Goal: Information Seeking & Learning: Learn about a topic

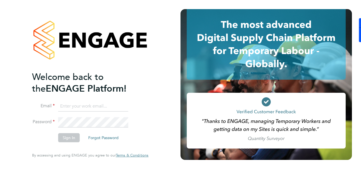
click at [105, 101] on ng-template "Welcome back to the ENGAGE Platform! Email Password Sign In Forgot Password" at bounding box center [87, 109] width 111 height 76
click at [103, 104] on input at bounding box center [93, 106] width 70 height 10
type input "kyle.johnson@prsjobs.com"
click at [72, 132] on li "Password" at bounding box center [87, 125] width 111 height 16
click at [66, 133] on button "Sign In" at bounding box center [69, 137] width 22 height 9
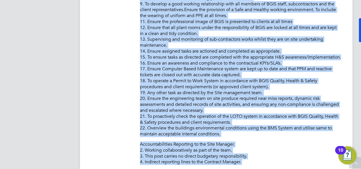
scroll to position [415, 0]
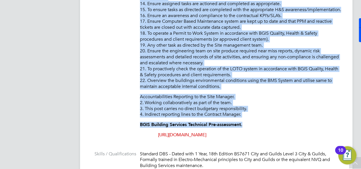
drag, startPoint x: 141, startPoint y: 99, endPoint x: 254, endPoint y: 114, distance: 113.9
copy div "Lo ipsumd sit ametconsectet adipiscing eli seddoeiusm te inc utlab etdo magnaa …"
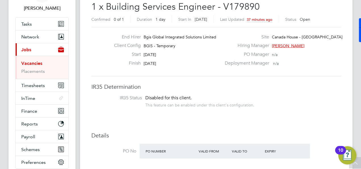
scroll to position [28, 0]
